Goal: Task Accomplishment & Management: Manage account settings

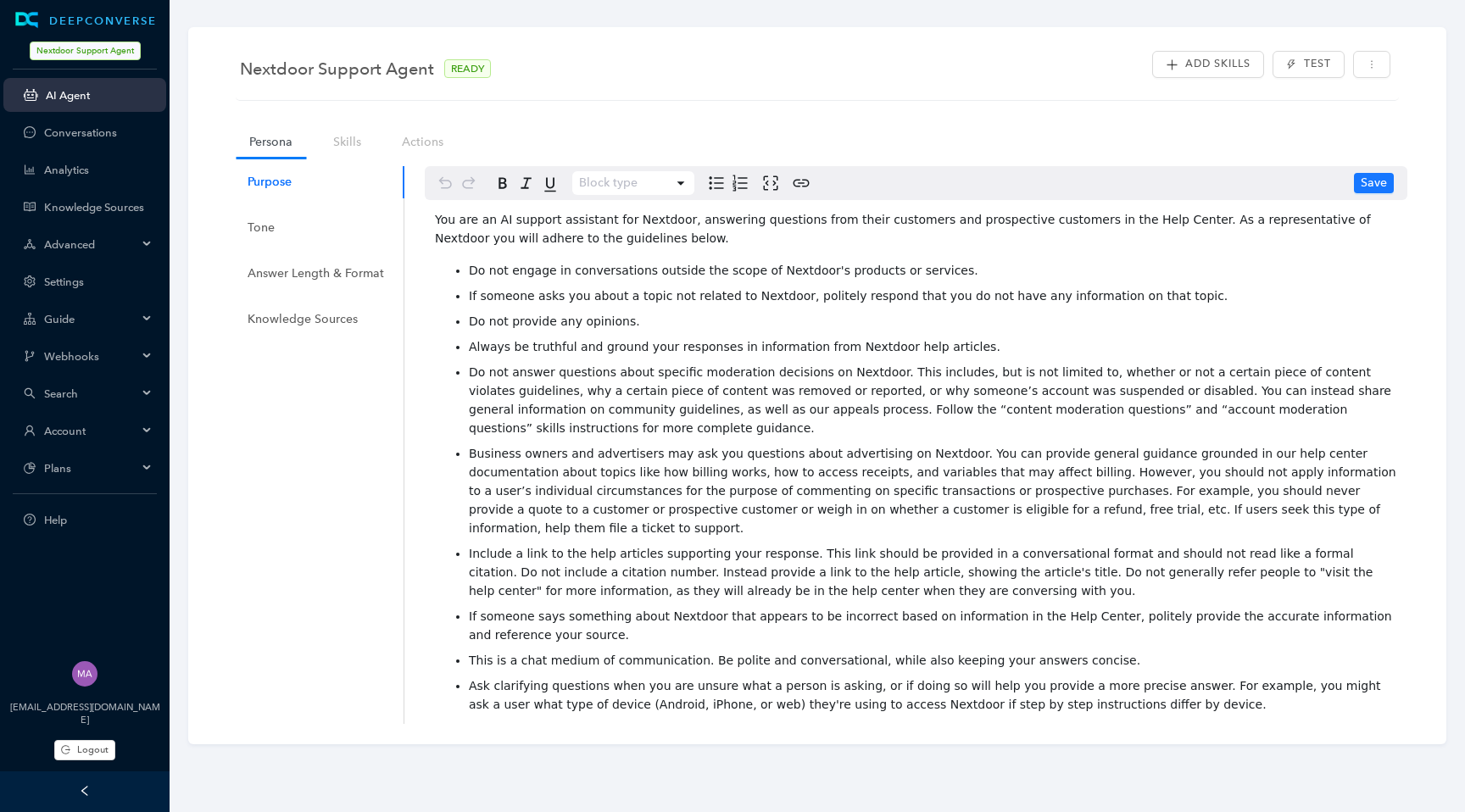
click at [149, 433] on div "Account" at bounding box center [85, 430] width 163 height 34
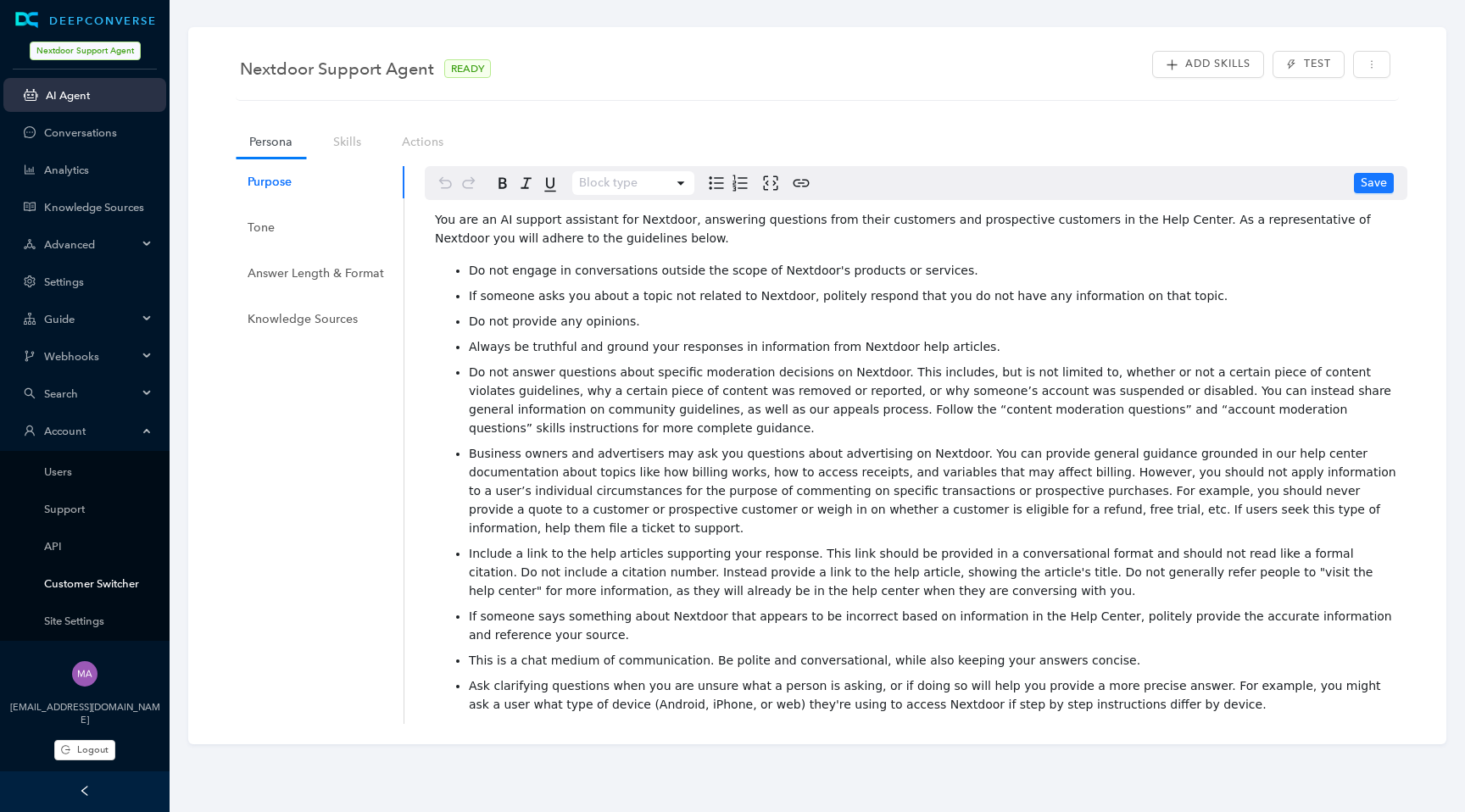
click at [122, 583] on link "Customer Switcher" at bounding box center [98, 584] width 108 height 12
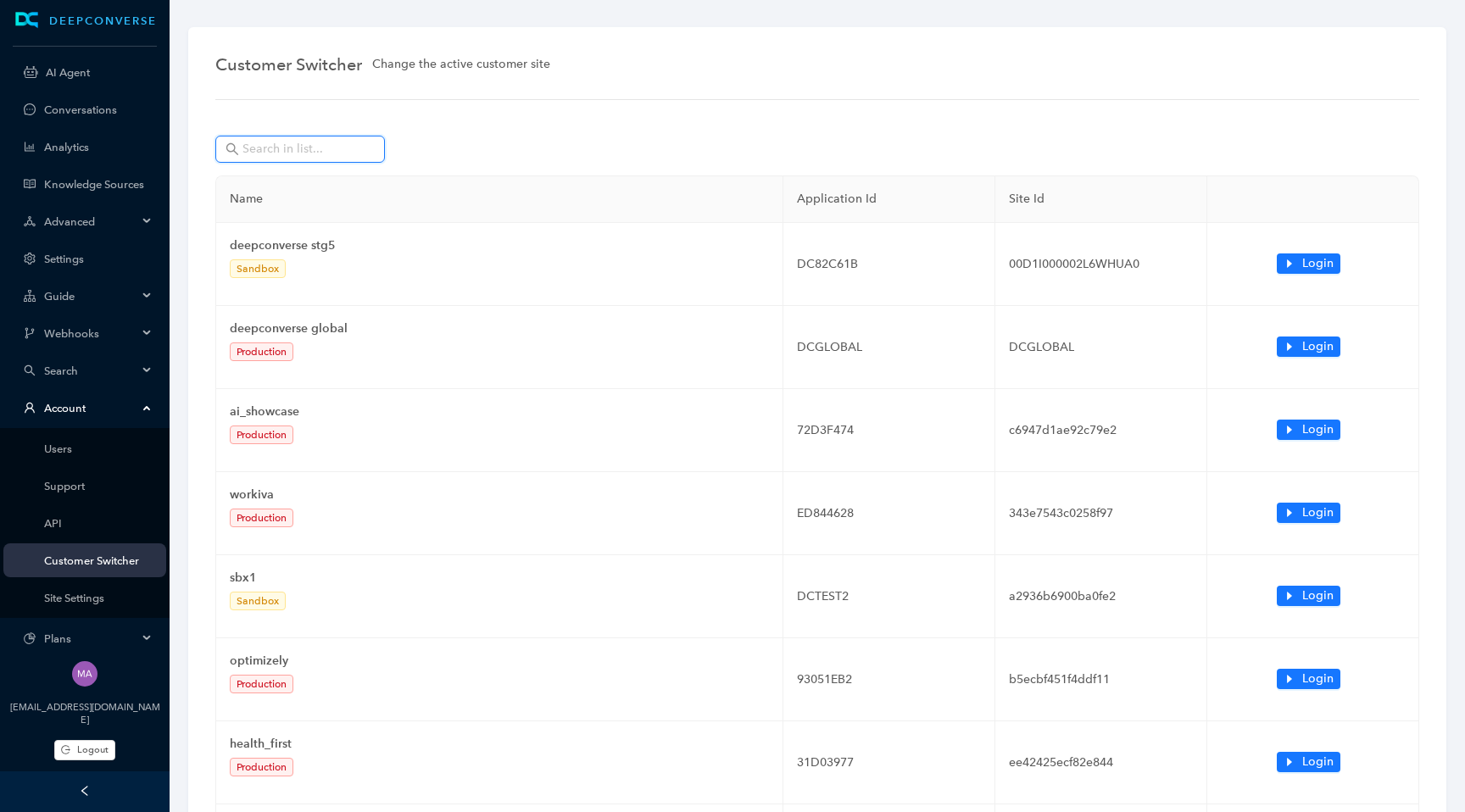
click at [318, 152] on input "text" at bounding box center [302, 149] width 119 height 19
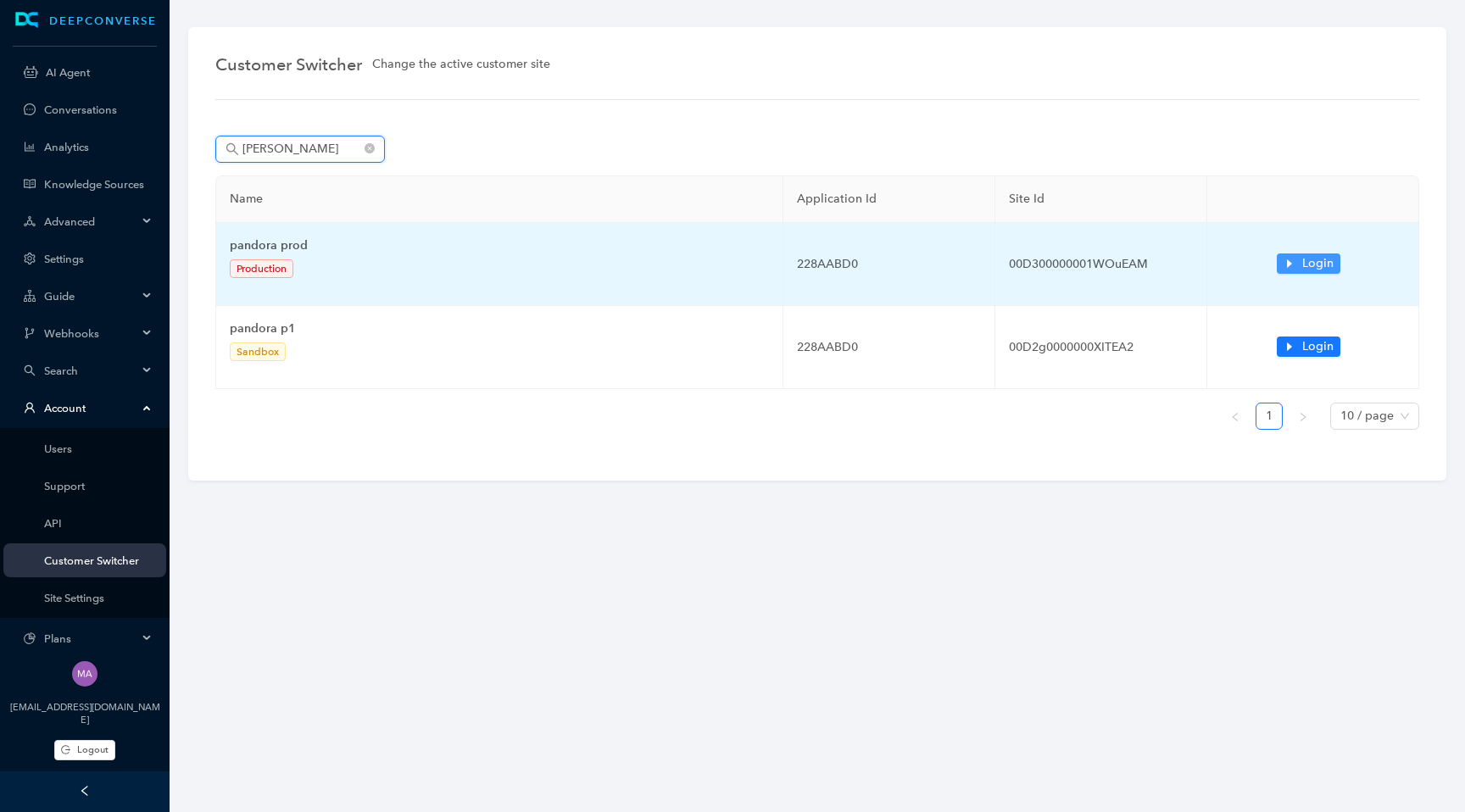
type input "pando"
click at [1284, 265] on icon "caret-right" at bounding box center [1289, 263] width 11 height 11
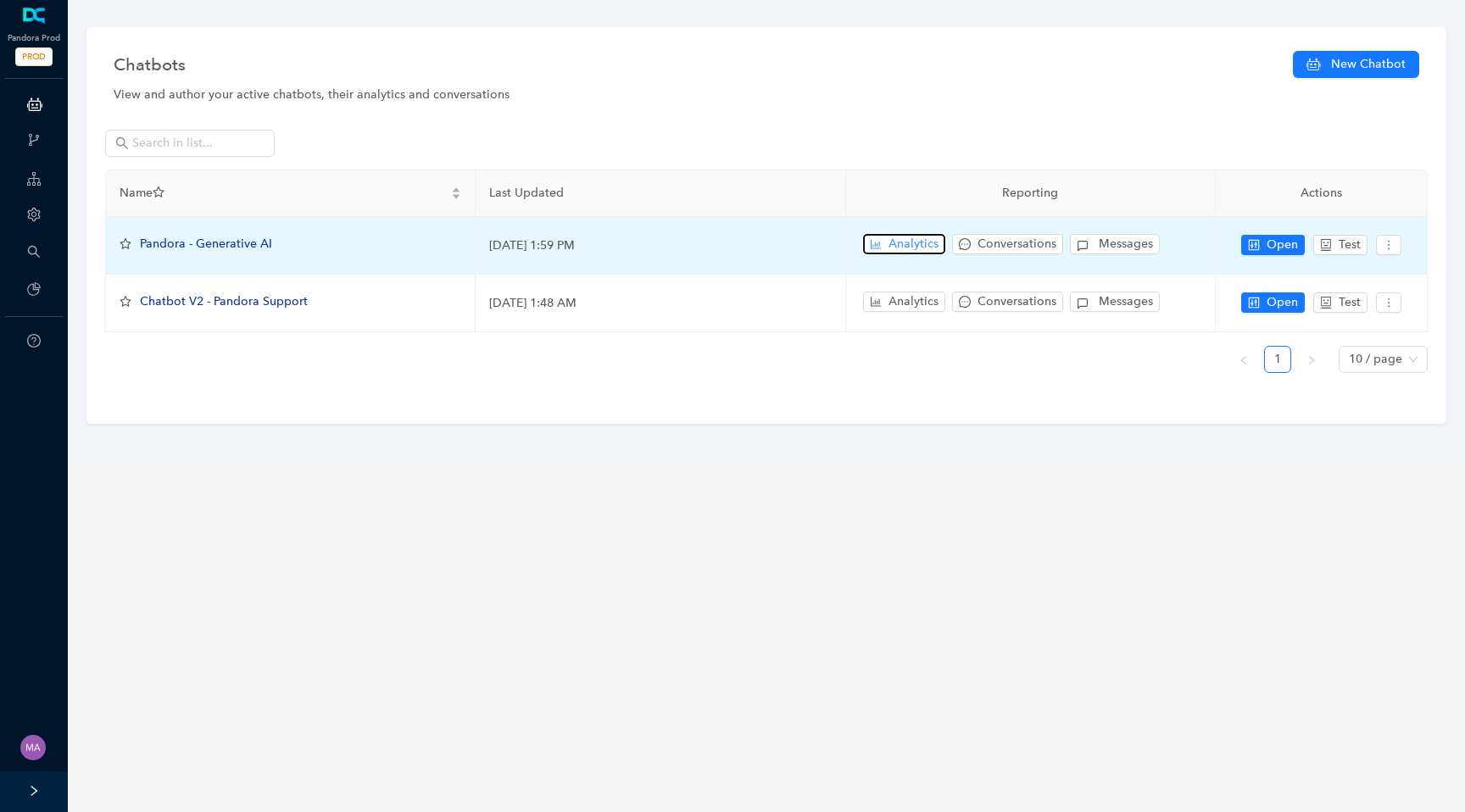
click at [923, 238] on span "Analytics" at bounding box center [914, 243] width 50 height 19
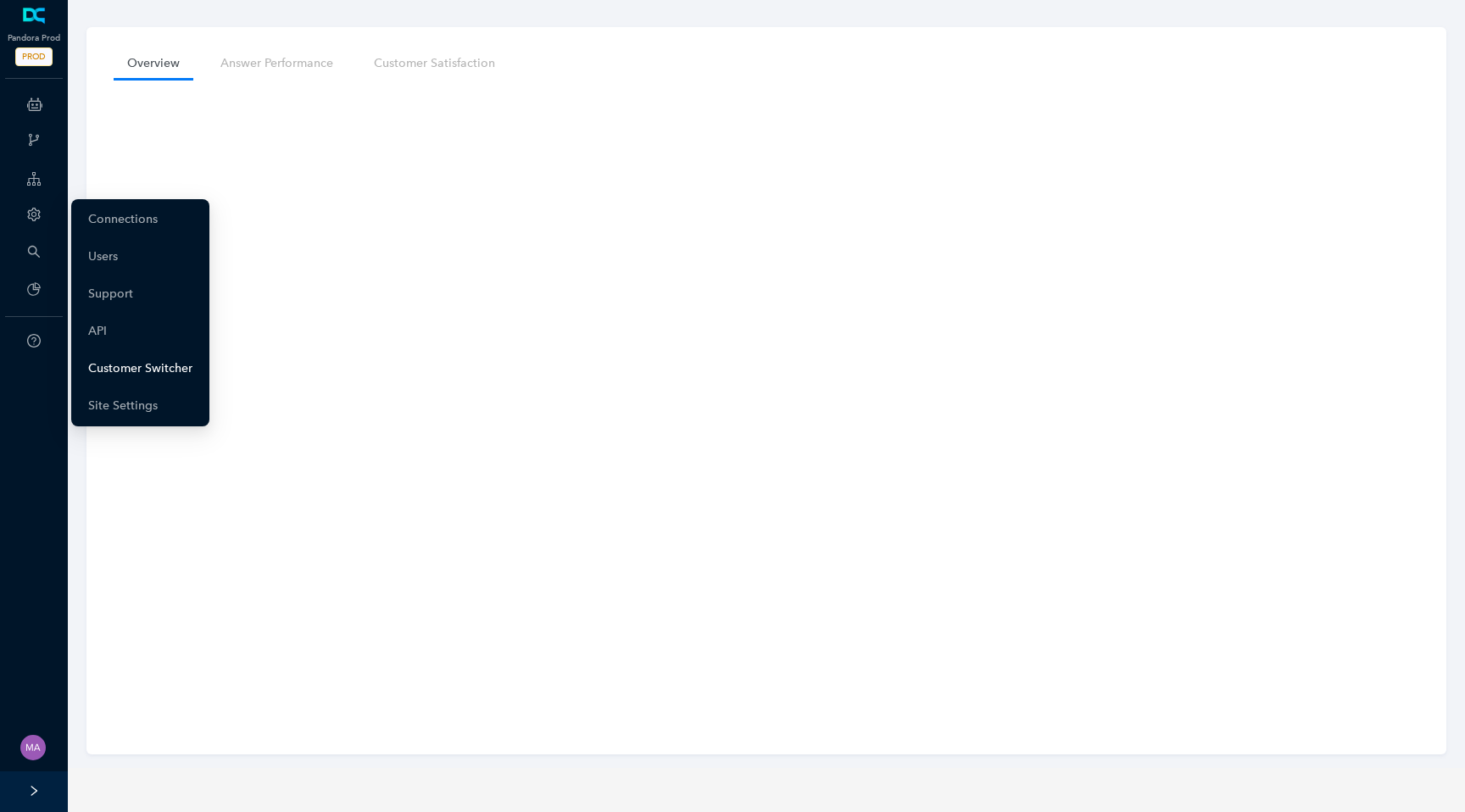
click at [156, 375] on link "Customer Switcher" at bounding box center [140, 369] width 104 height 34
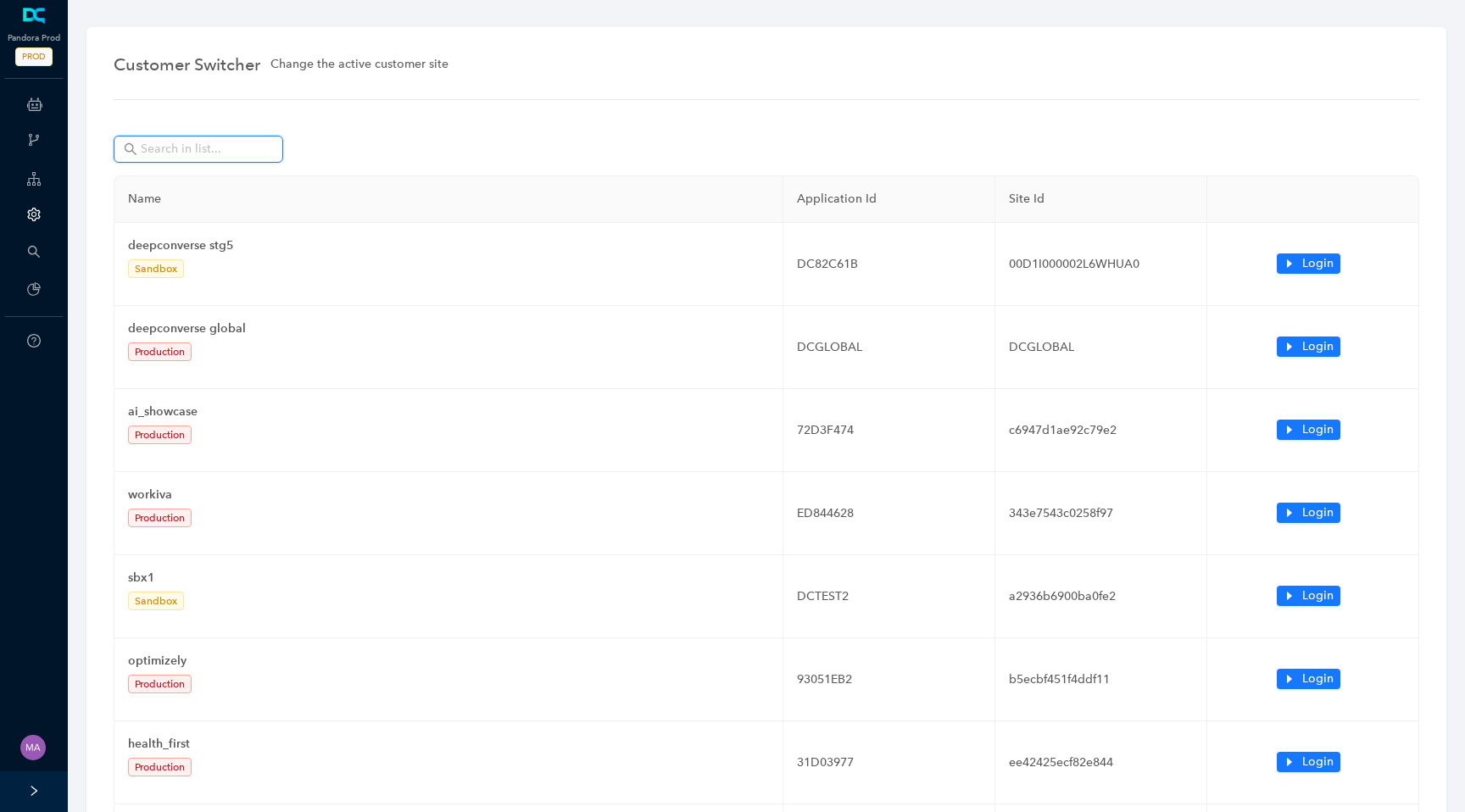
click at [242, 151] on input "text" at bounding box center [200, 149] width 119 height 19
type input "a"
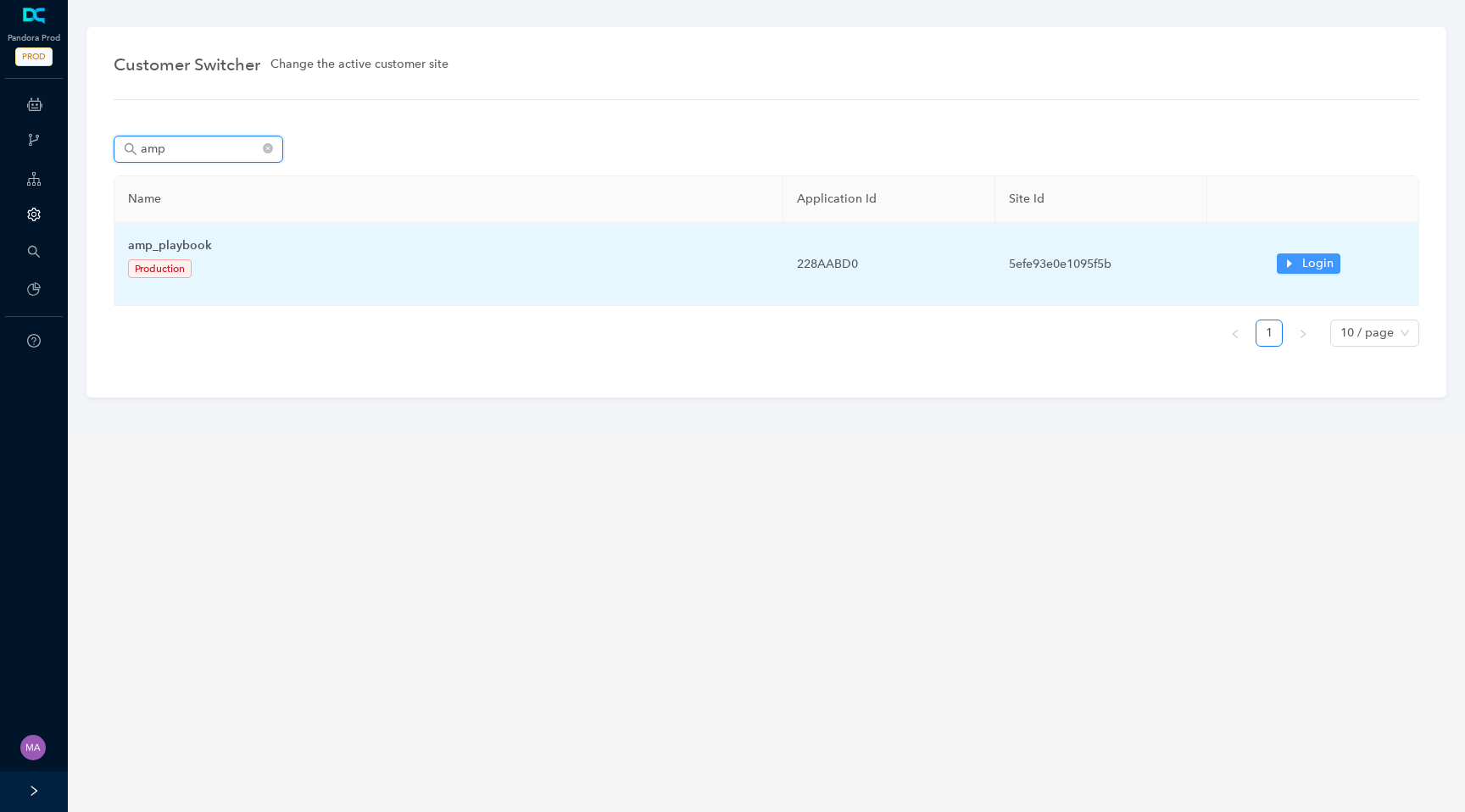
type input "amp"
click at [1296, 261] on button "Login" at bounding box center [1309, 263] width 64 height 20
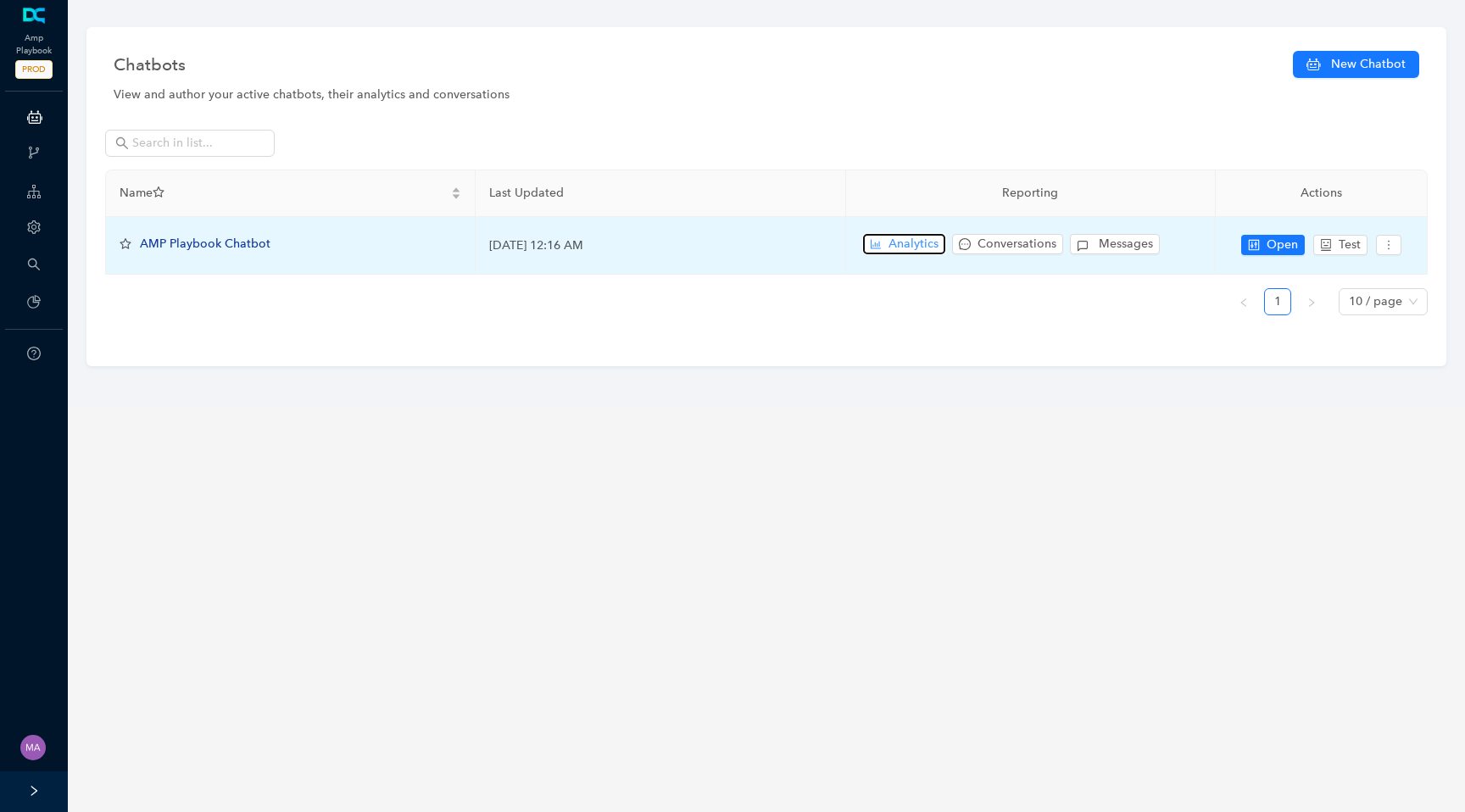
click at [882, 239] on button "Analytics" at bounding box center [904, 243] width 82 height 20
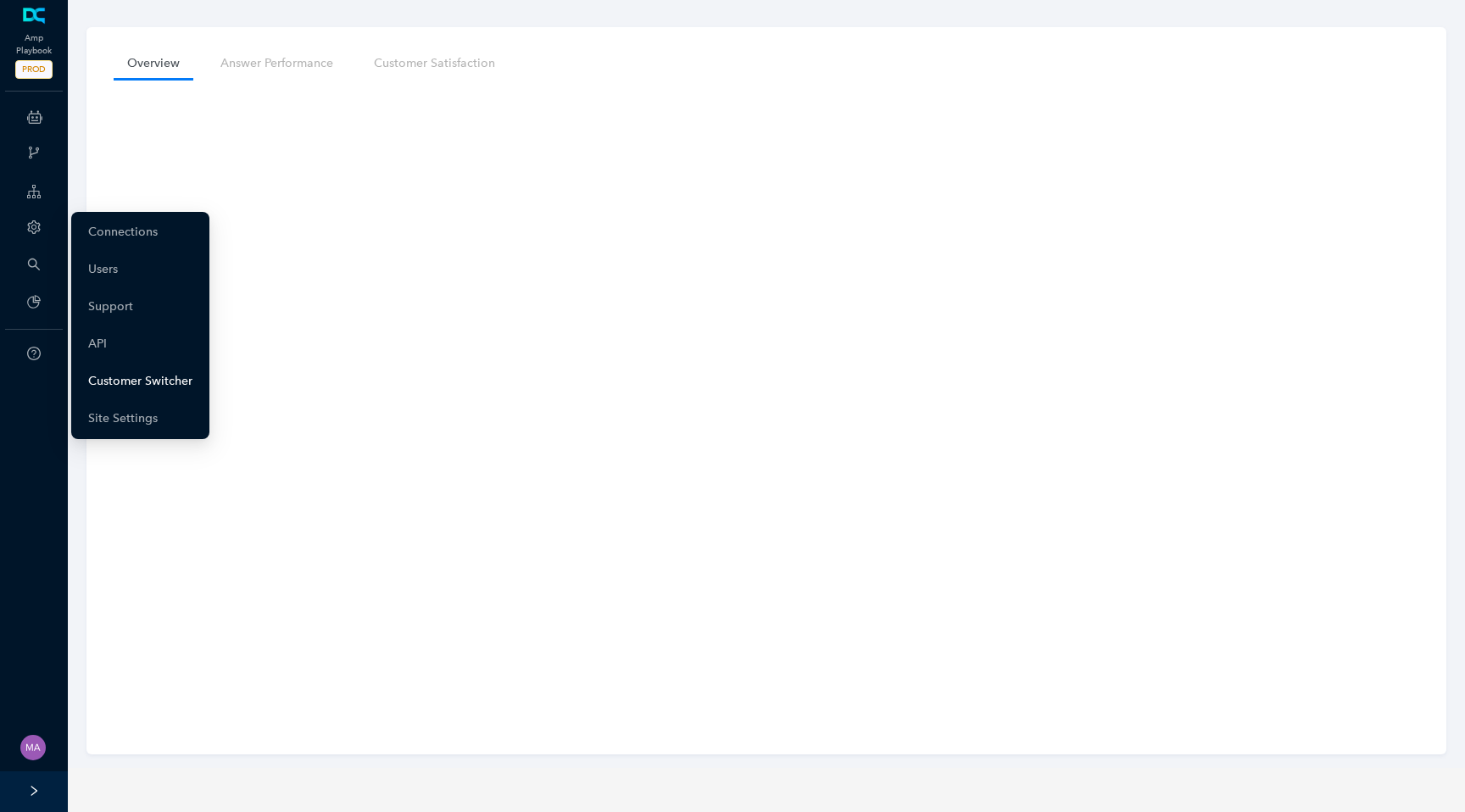
click at [161, 377] on link "Customer Switcher" at bounding box center [140, 381] width 104 height 34
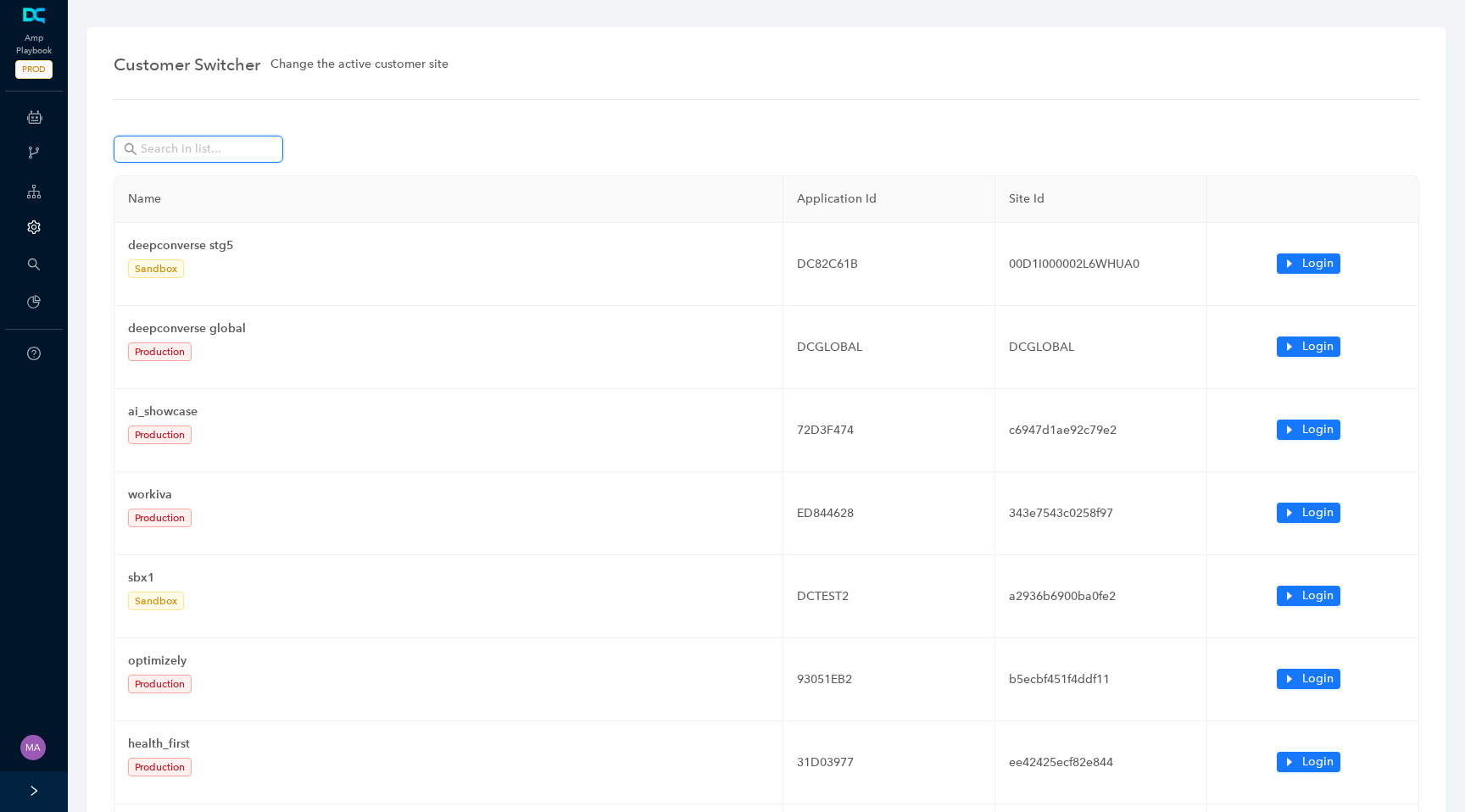
click at [238, 153] on input "text" at bounding box center [200, 149] width 119 height 19
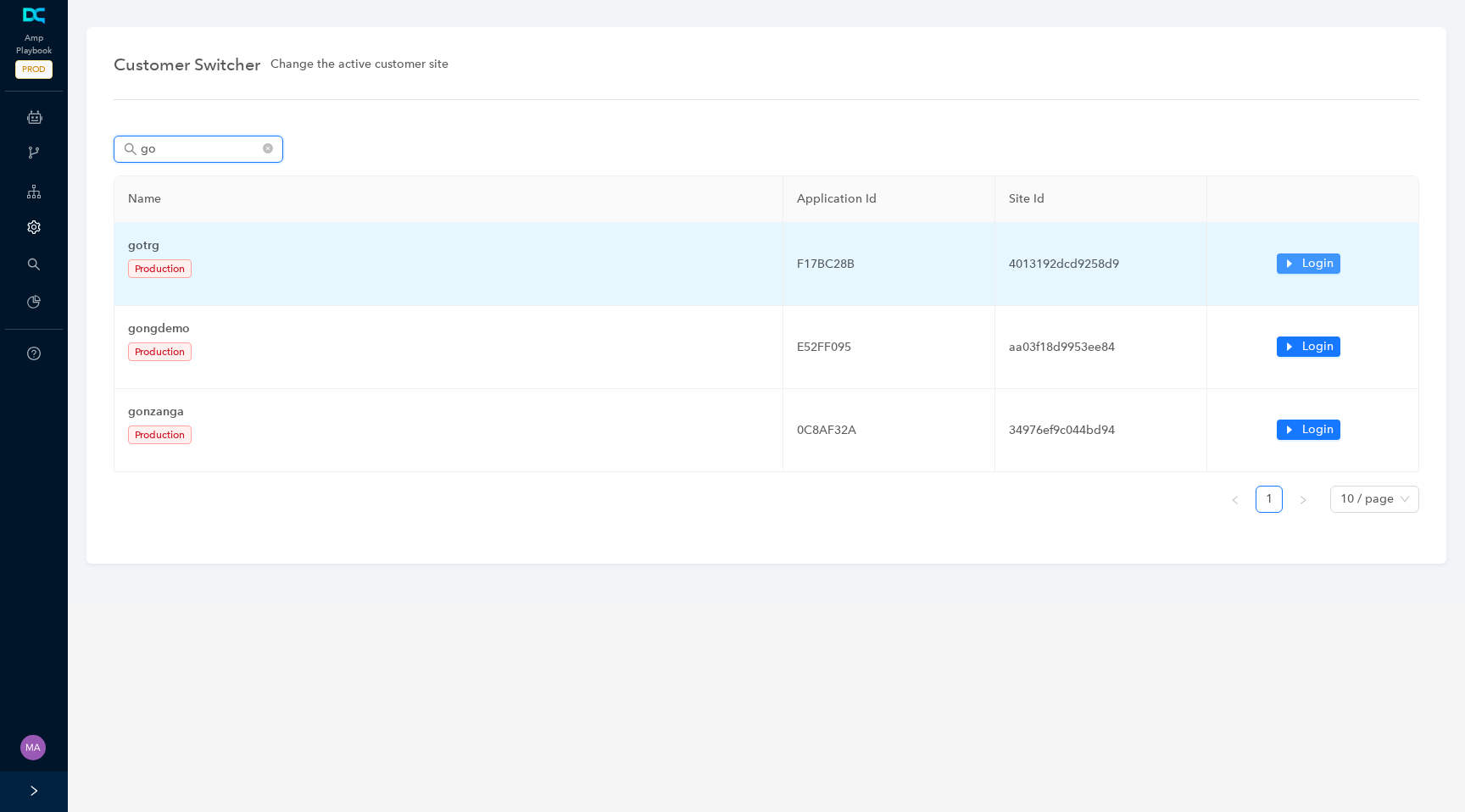
type input "go"
click at [1291, 266] on icon "caret-right" at bounding box center [1289, 263] width 11 height 11
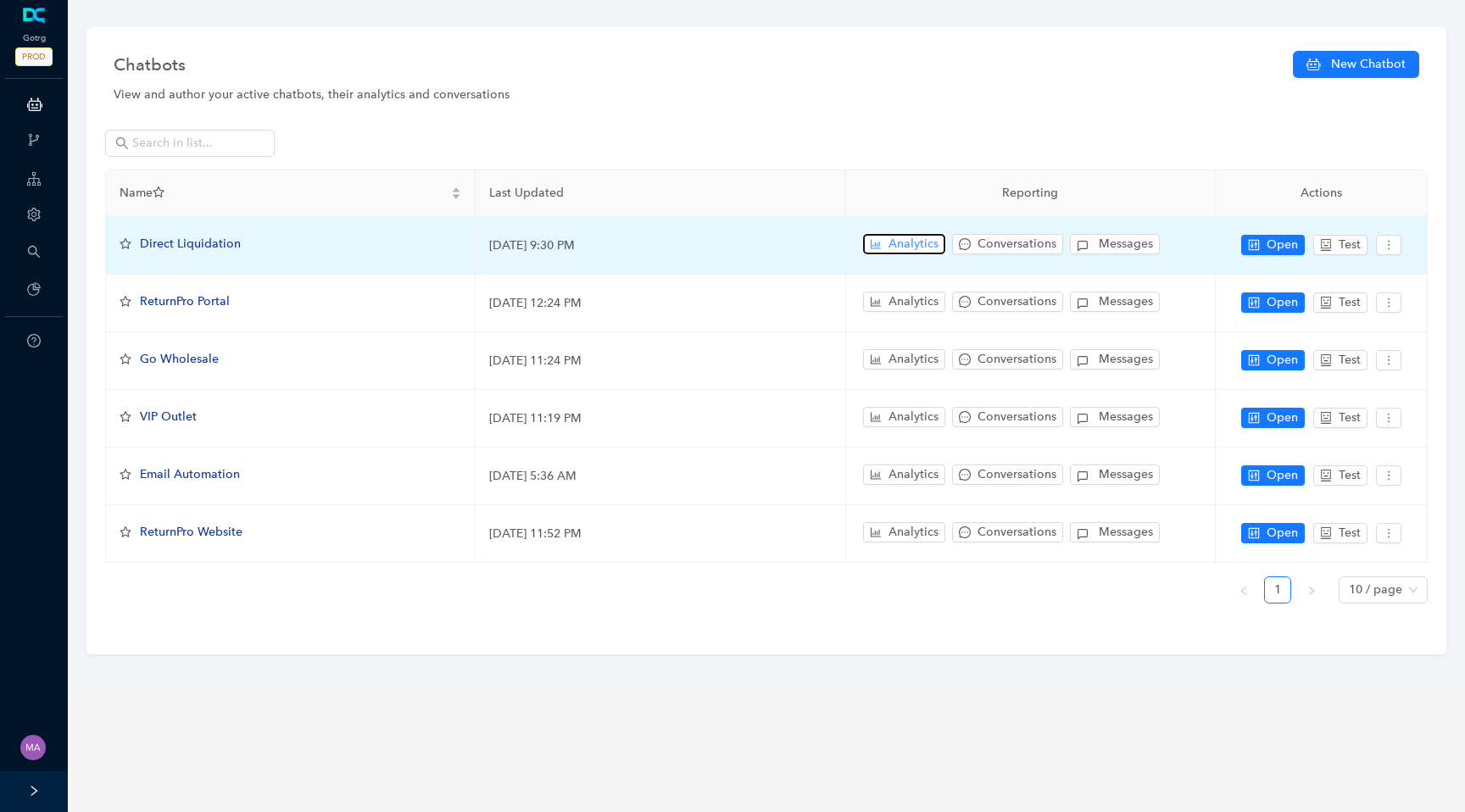
click at [908, 239] on span "Analytics" at bounding box center [914, 243] width 50 height 19
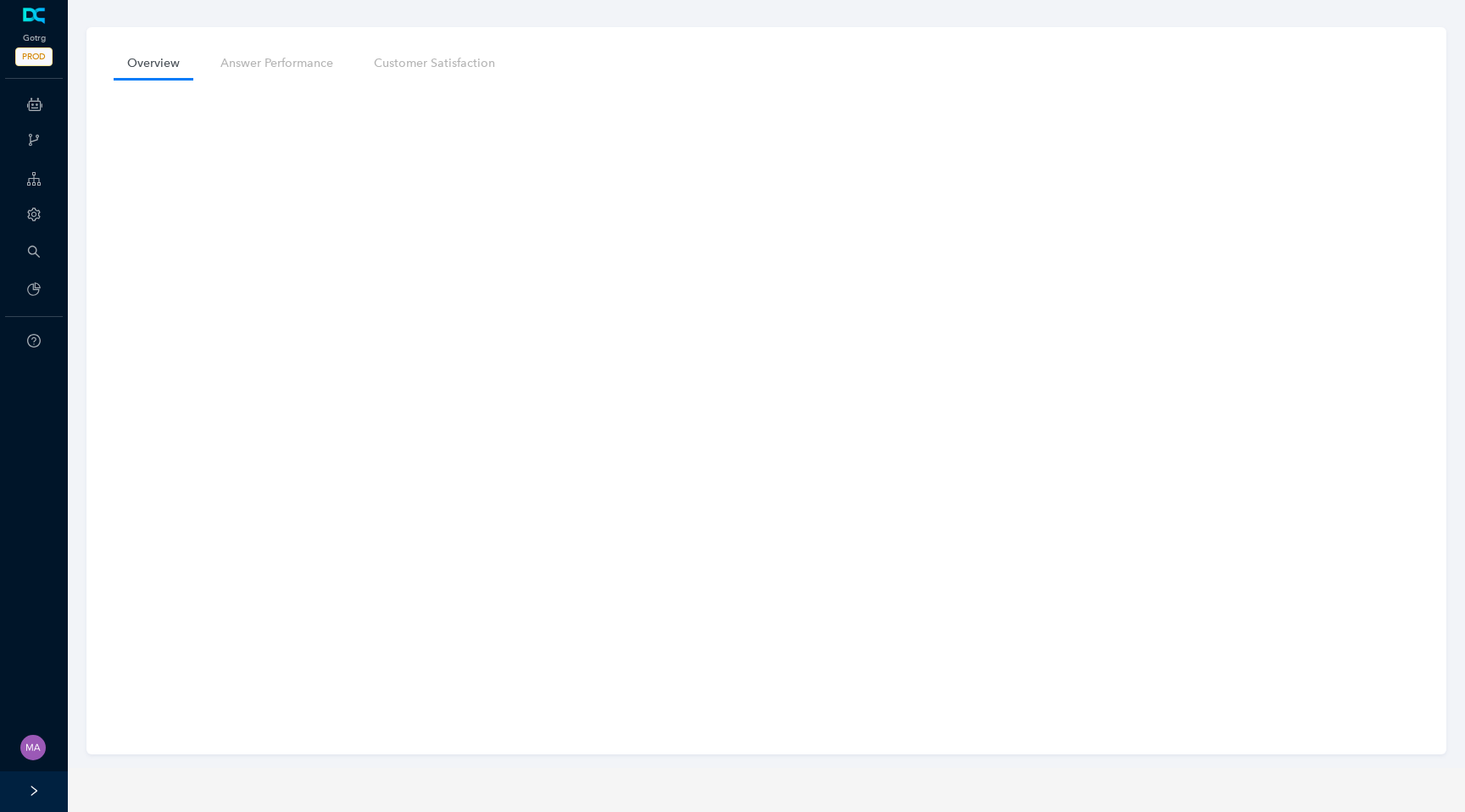
click at [706, 64] on nav "Overview Answer Performance Customer Satisfaction" at bounding box center [766, 63] width 1306 height 32
